Goal: Navigation & Orientation: Find specific page/section

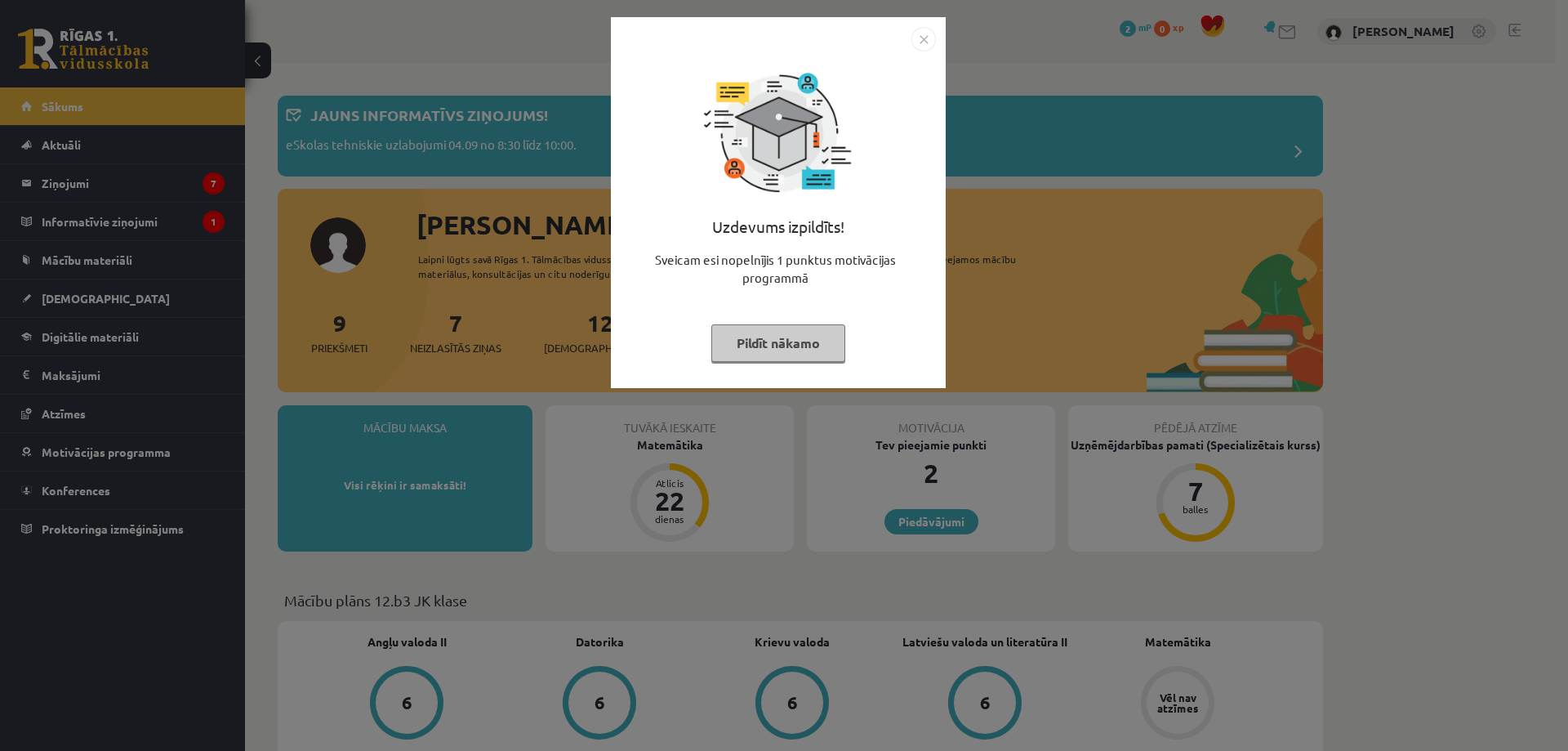
click at [932, 37] on img "Close" at bounding box center [924, 39] width 24 height 25
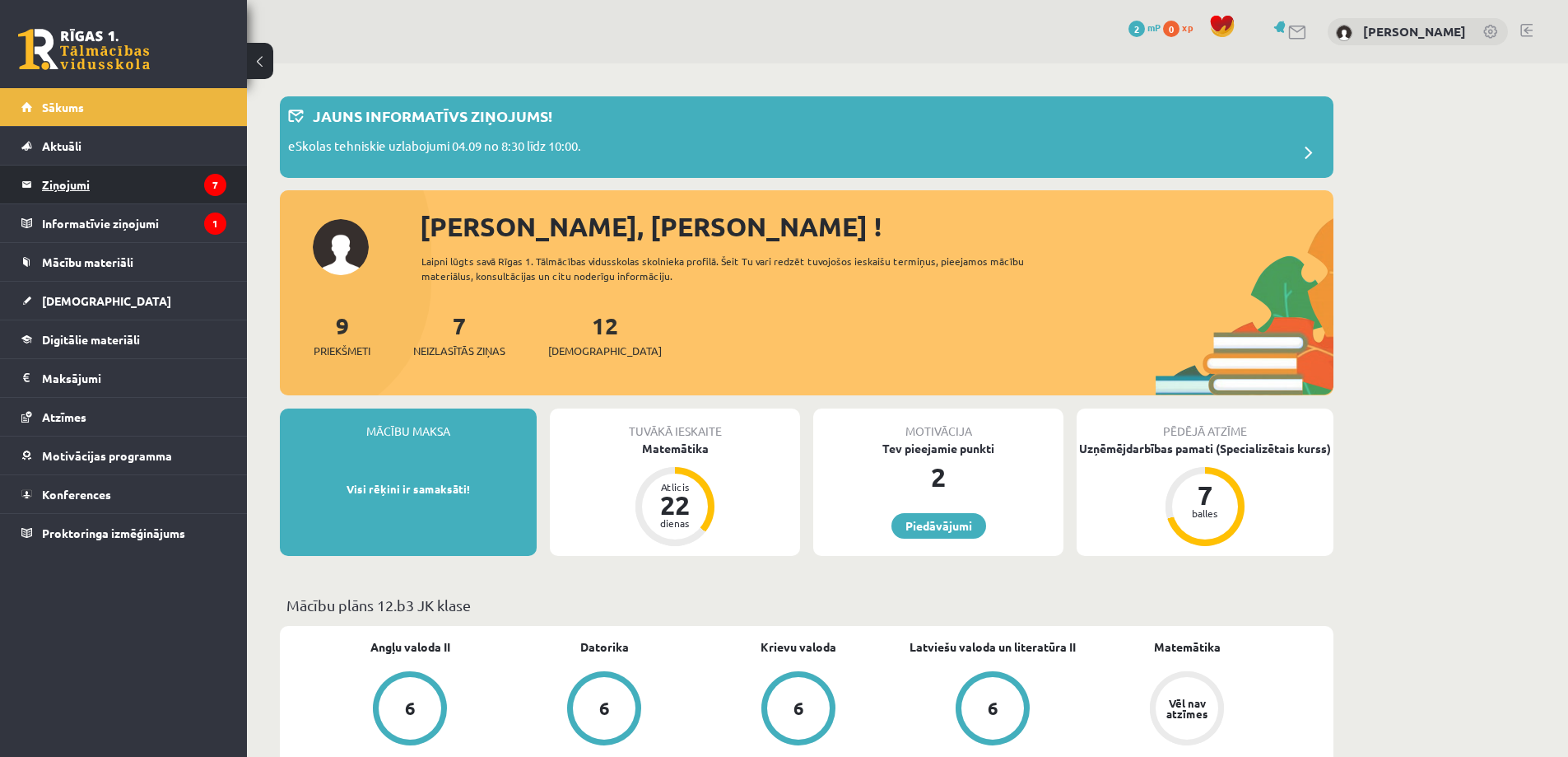
click at [200, 187] on legend "Ziņojumi 7" at bounding box center [134, 184] width 184 height 38
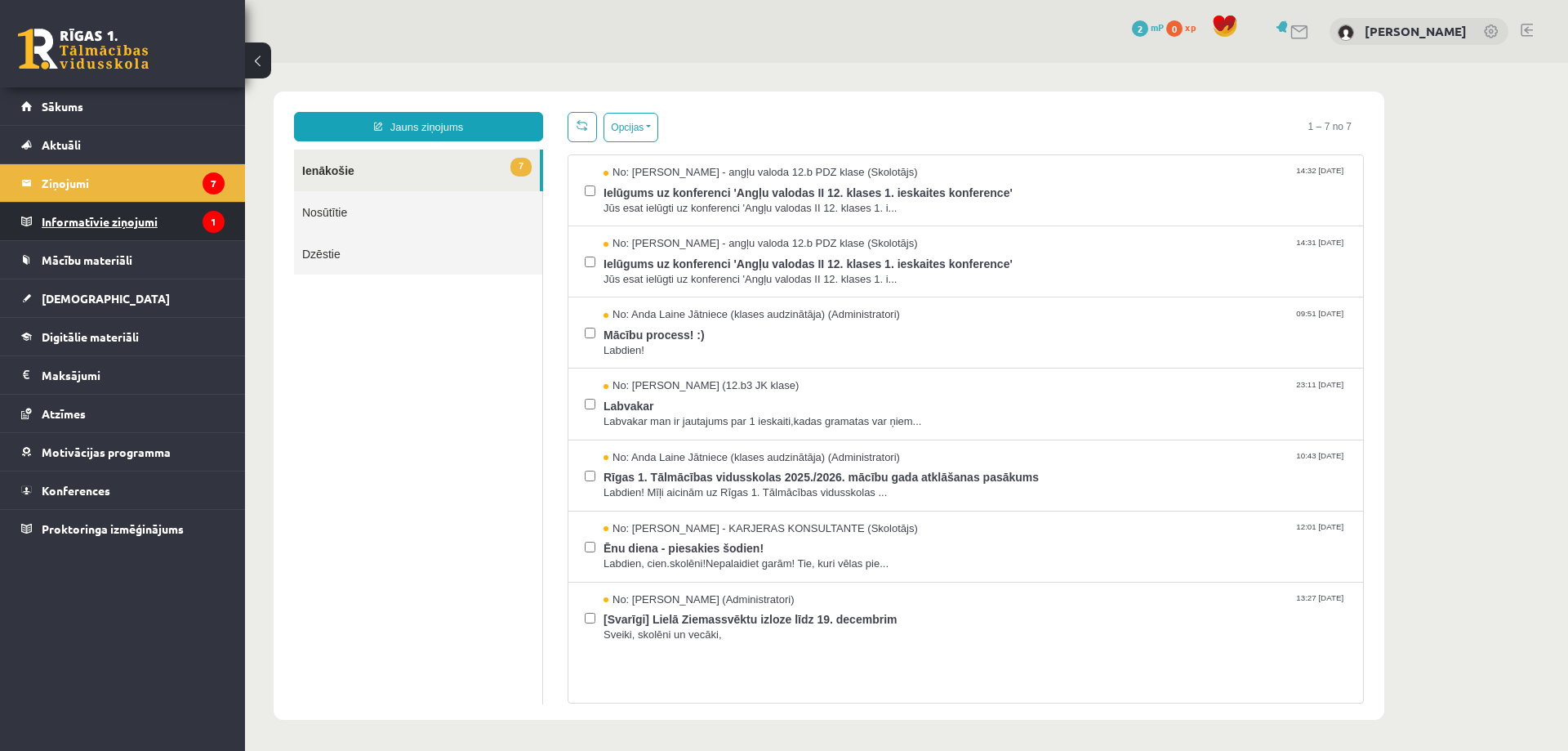
click at [114, 229] on legend "Informatīvie ziņojumi 1" at bounding box center [133, 221] width 183 height 38
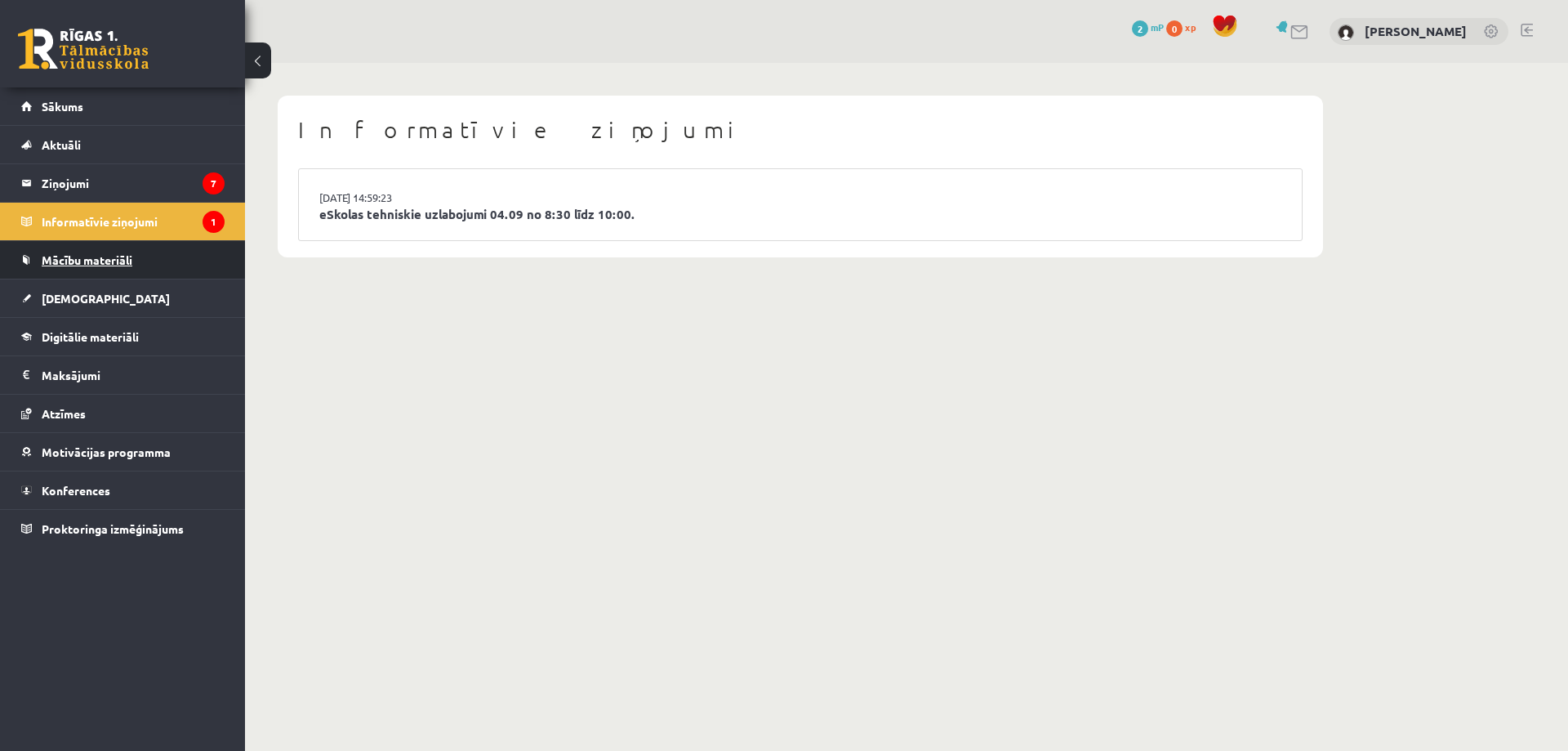
click at [116, 249] on link "Mācību materiāli" at bounding box center [122, 259] width 203 height 38
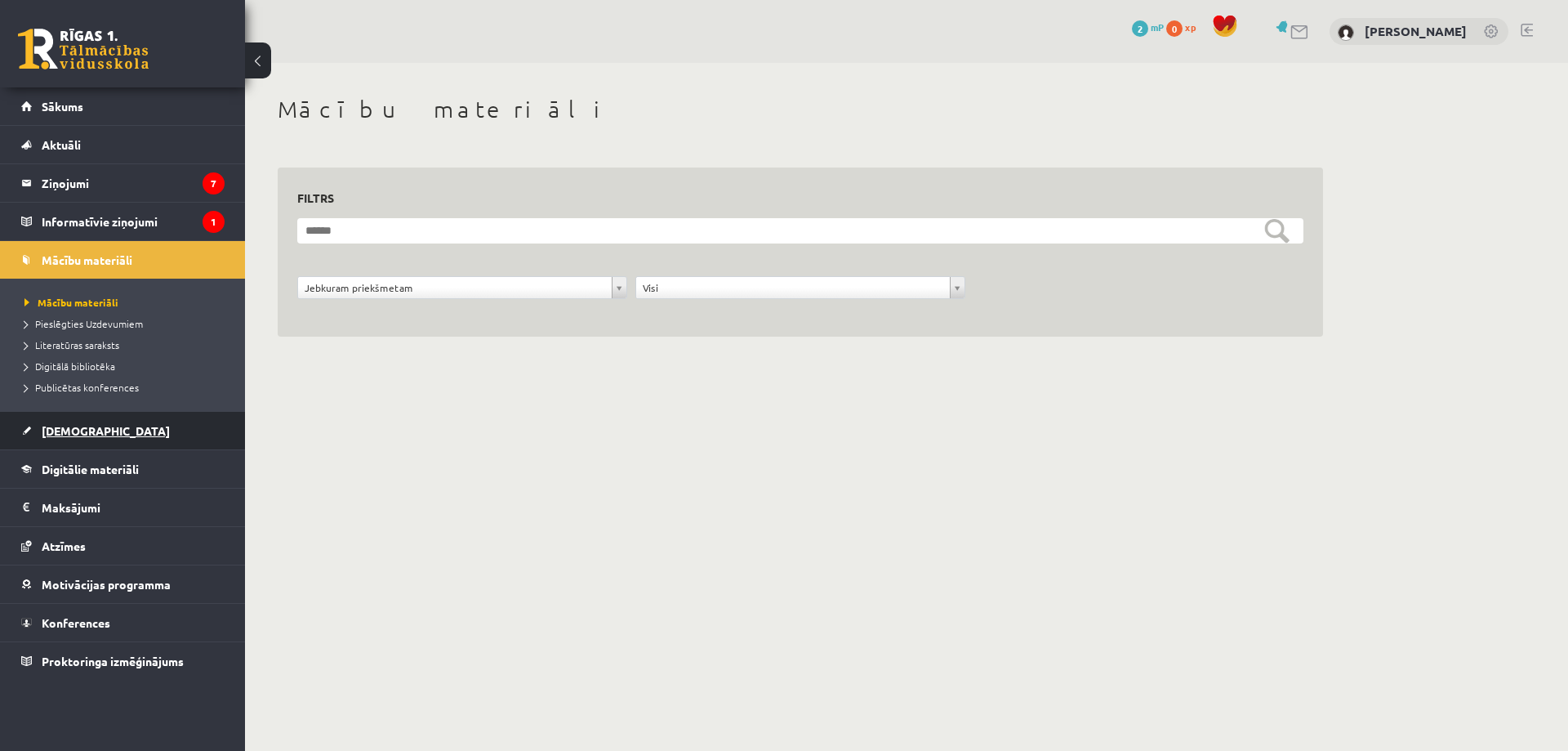
click at [79, 439] on link "[DEMOGRAPHIC_DATA]" at bounding box center [122, 431] width 203 height 38
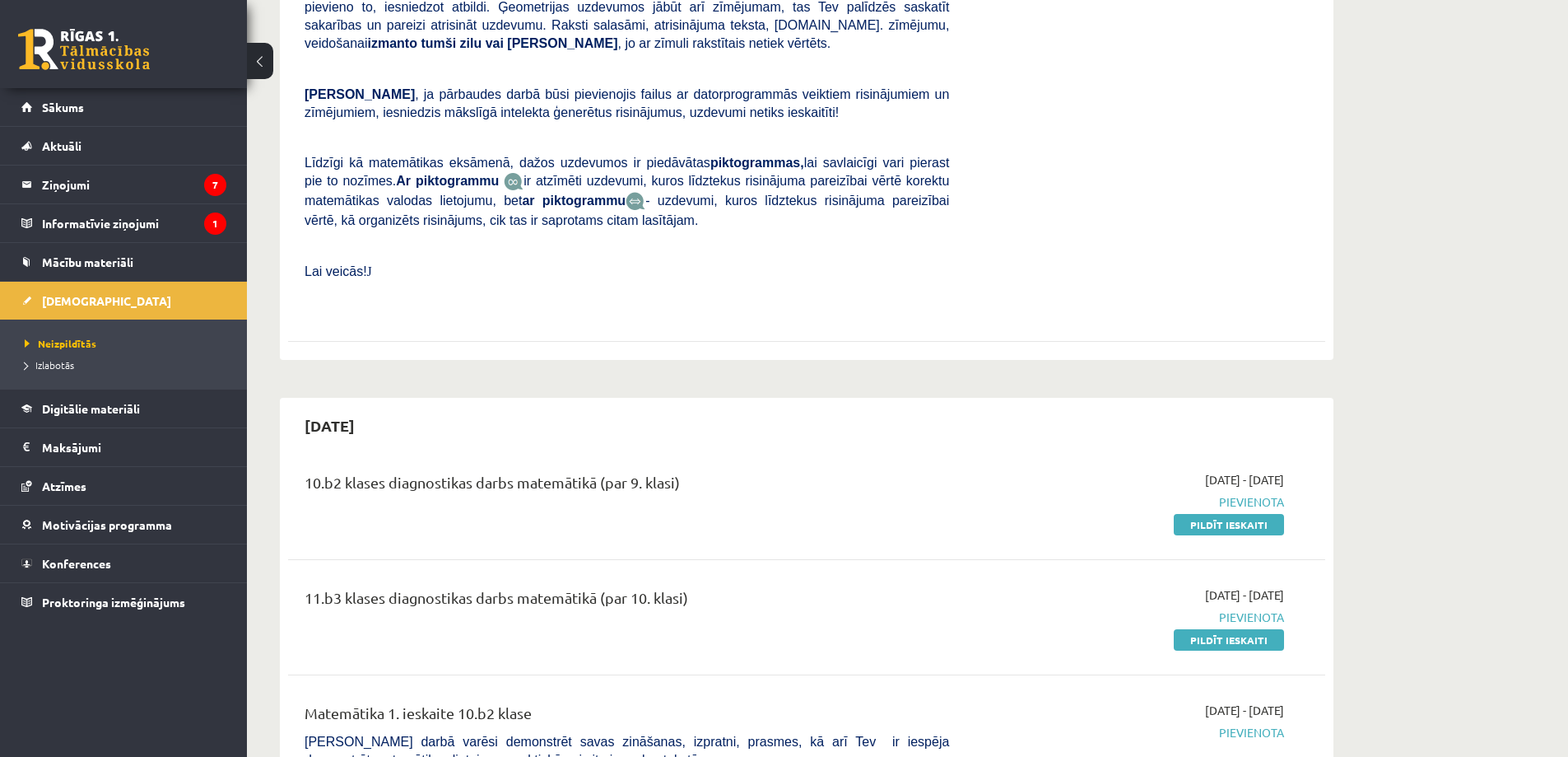
scroll to position [602, 0]
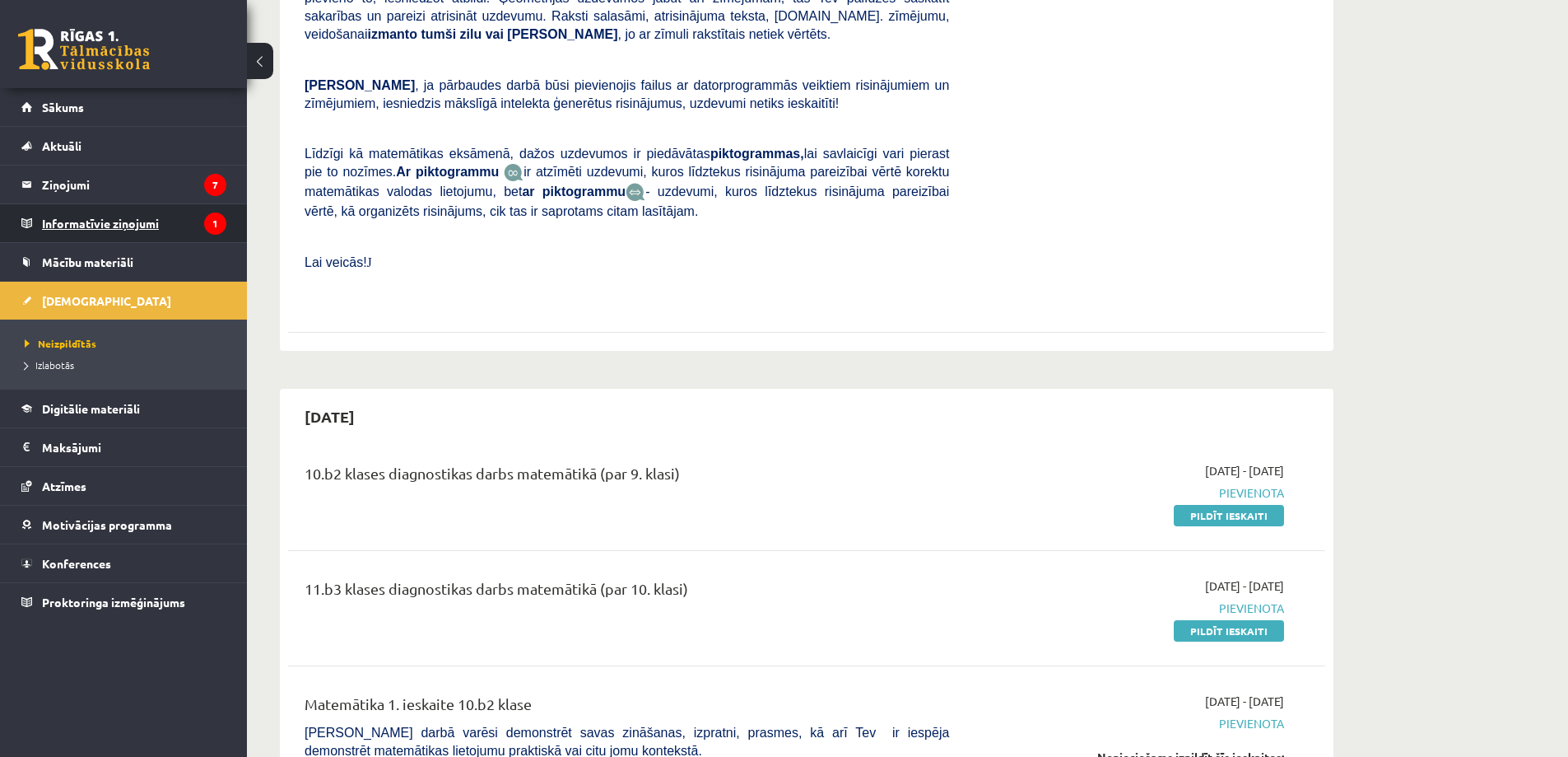
click at [151, 239] on legend "Informatīvie ziņojumi 1" at bounding box center [134, 223] width 184 height 38
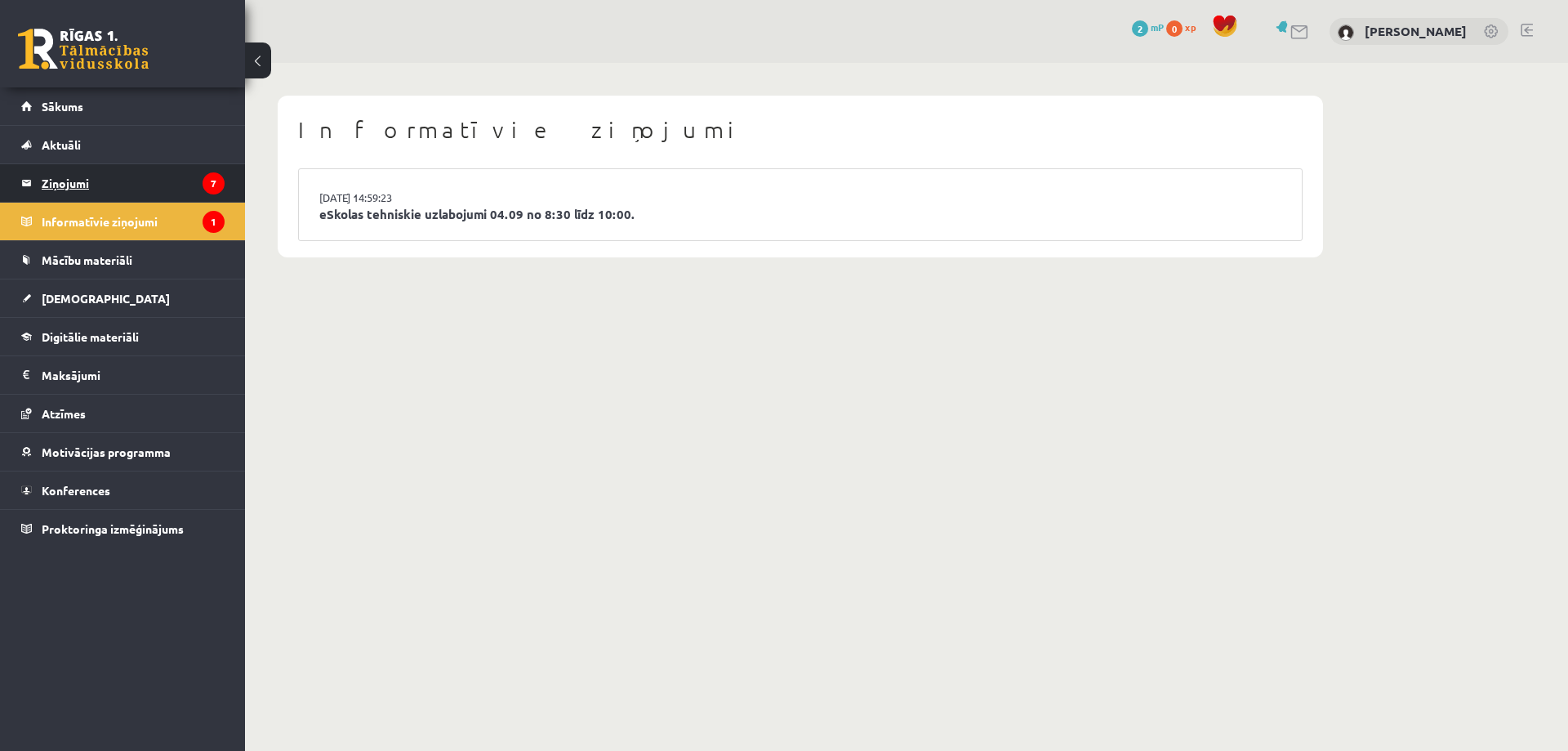
click at [196, 186] on legend "Ziņojumi 7" at bounding box center [133, 183] width 183 height 38
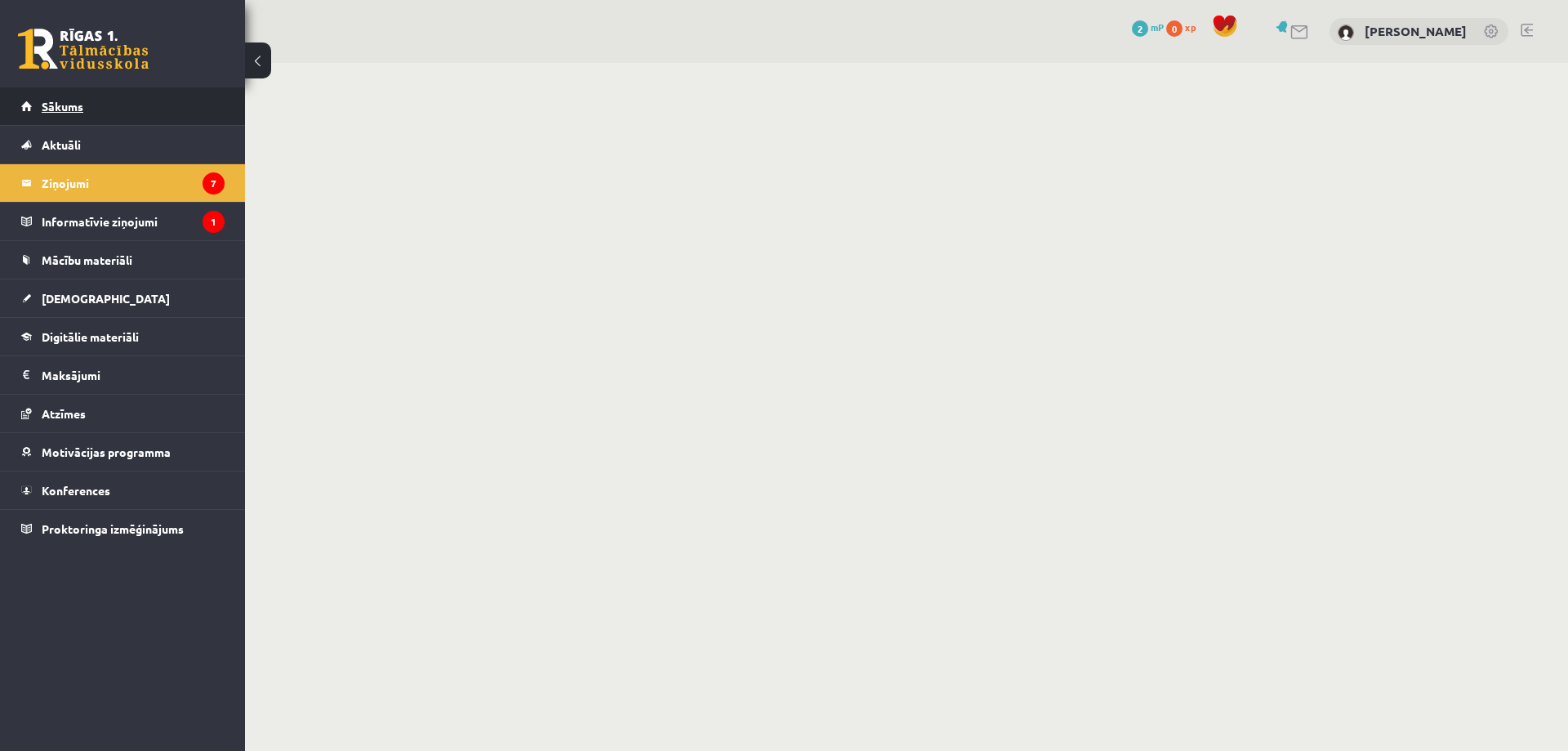
click at [158, 104] on link "Sākums" at bounding box center [122, 106] width 203 height 38
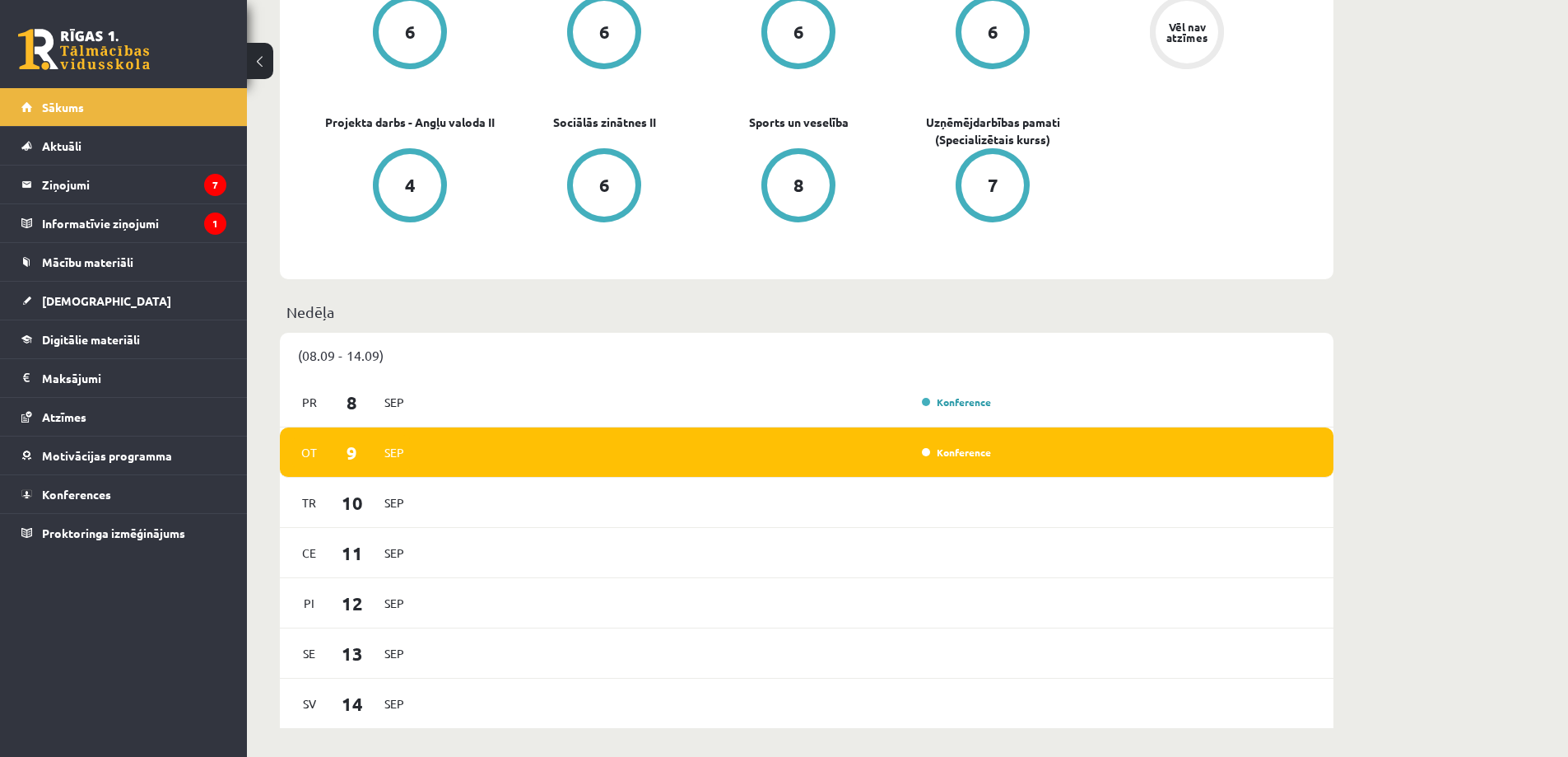
scroll to position [741, 0]
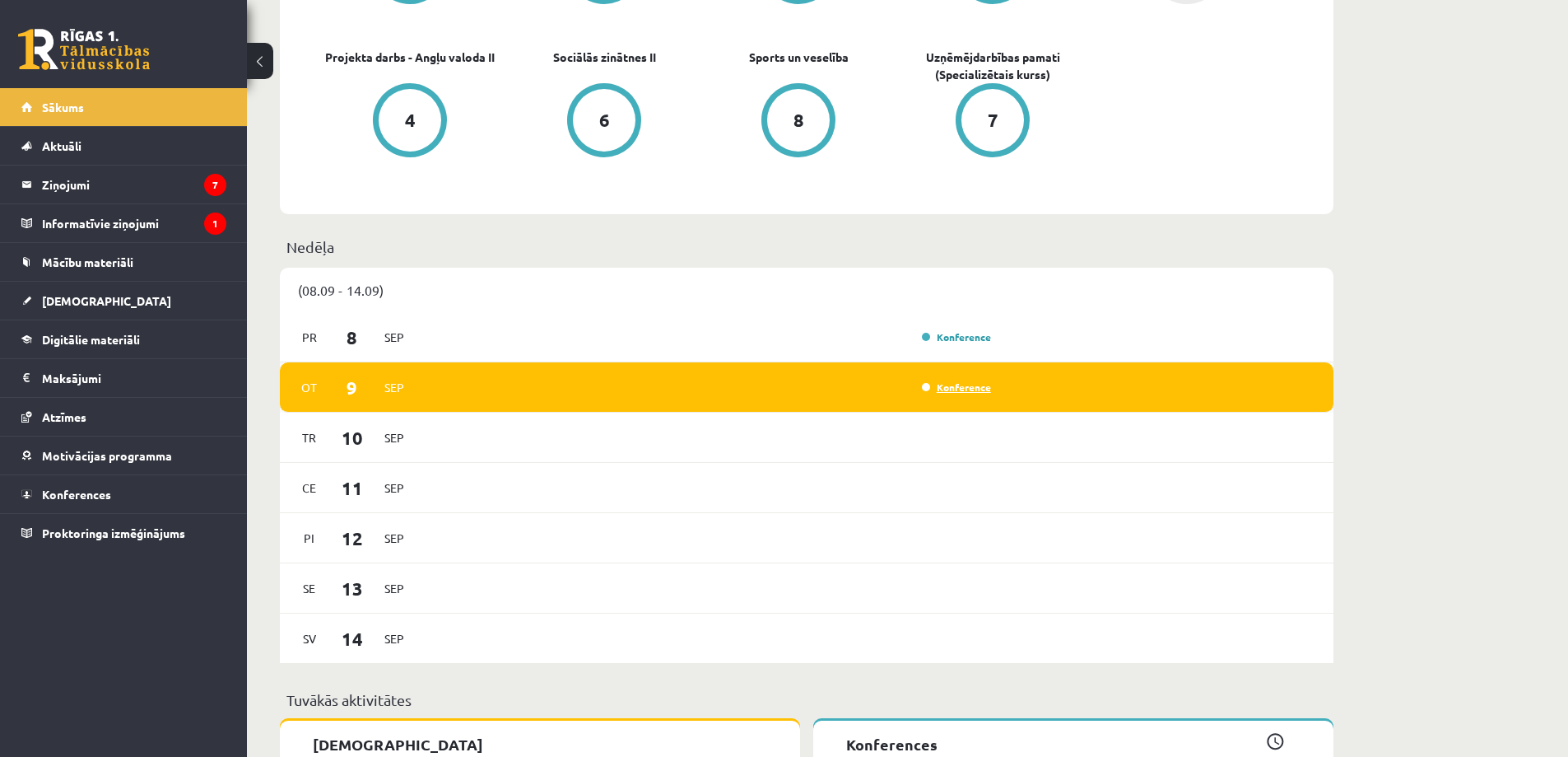
click at [973, 385] on link "Konference" at bounding box center [957, 386] width 69 height 13
